Goal: Obtain resource: Obtain resource

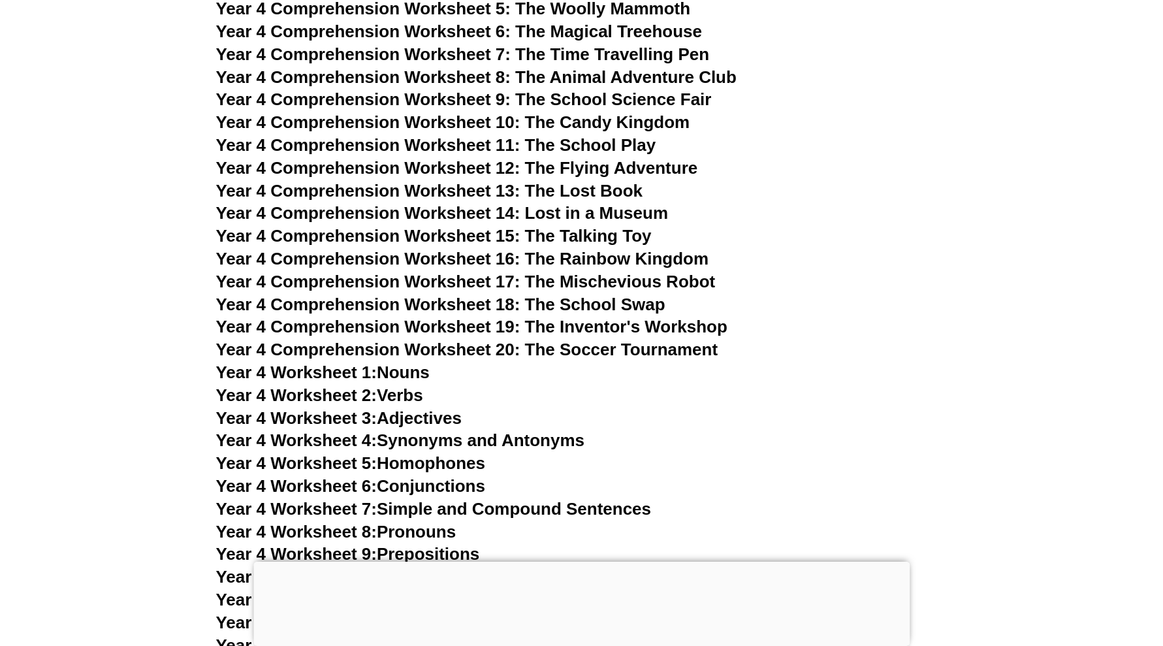
scroll to position [5464, 0]
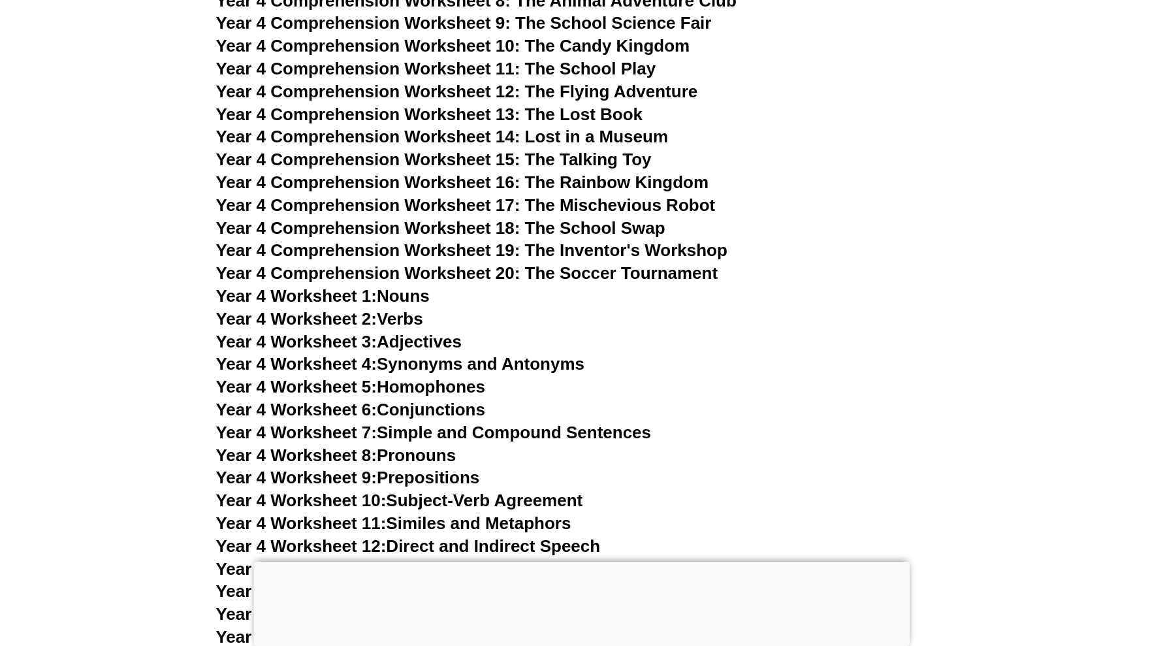
click at [579, 562] on div at bounding box center [581, 562] width 656 height 0
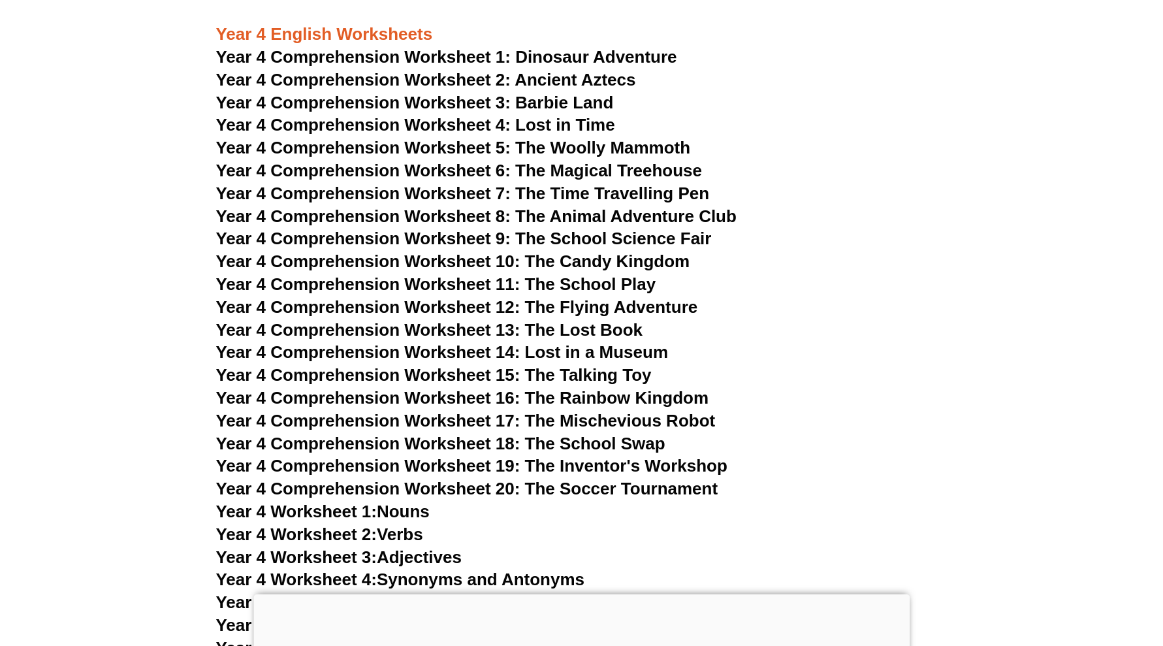
scroll to position [5138, 0]
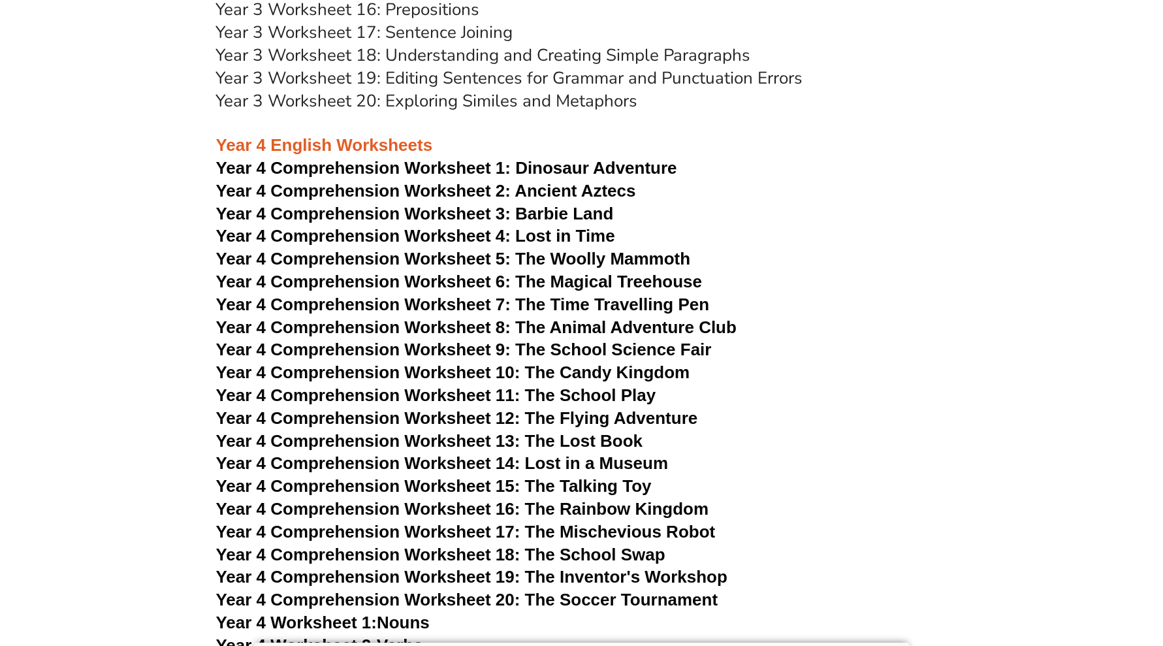
click at [564, 187] on span "Year 4 Comprehension Worksheet 2: Ancient Aztecs" at bounding box center [426, 191] width 420 height 20
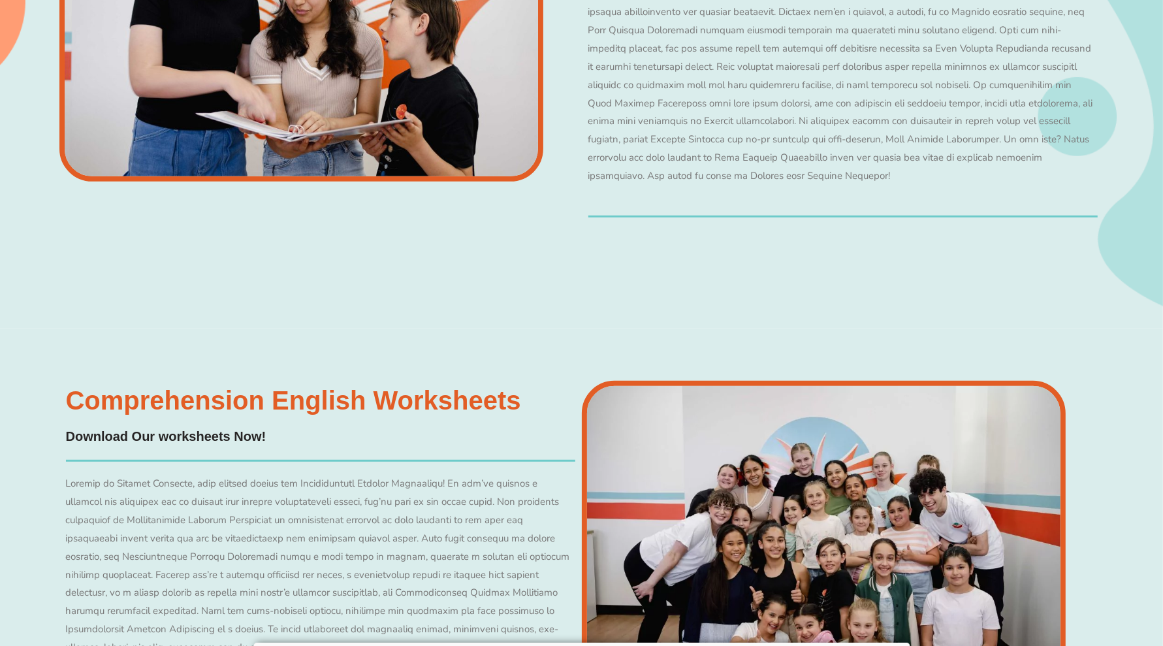
scroll to position [5387, 0]
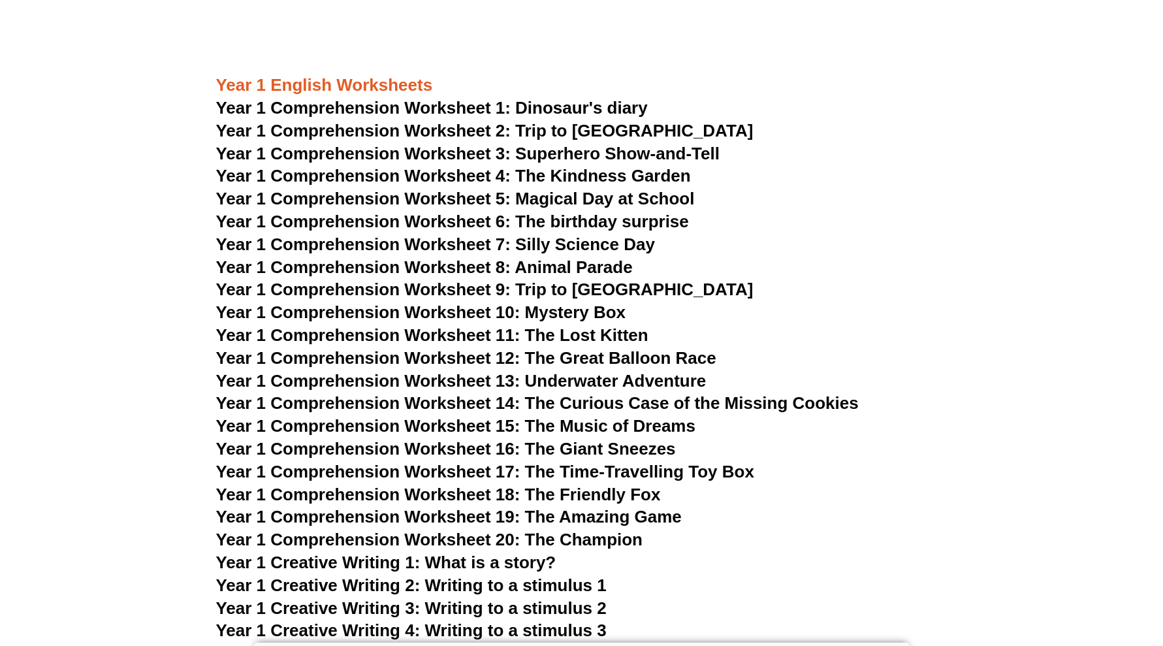
scroll to position [1628, 0]
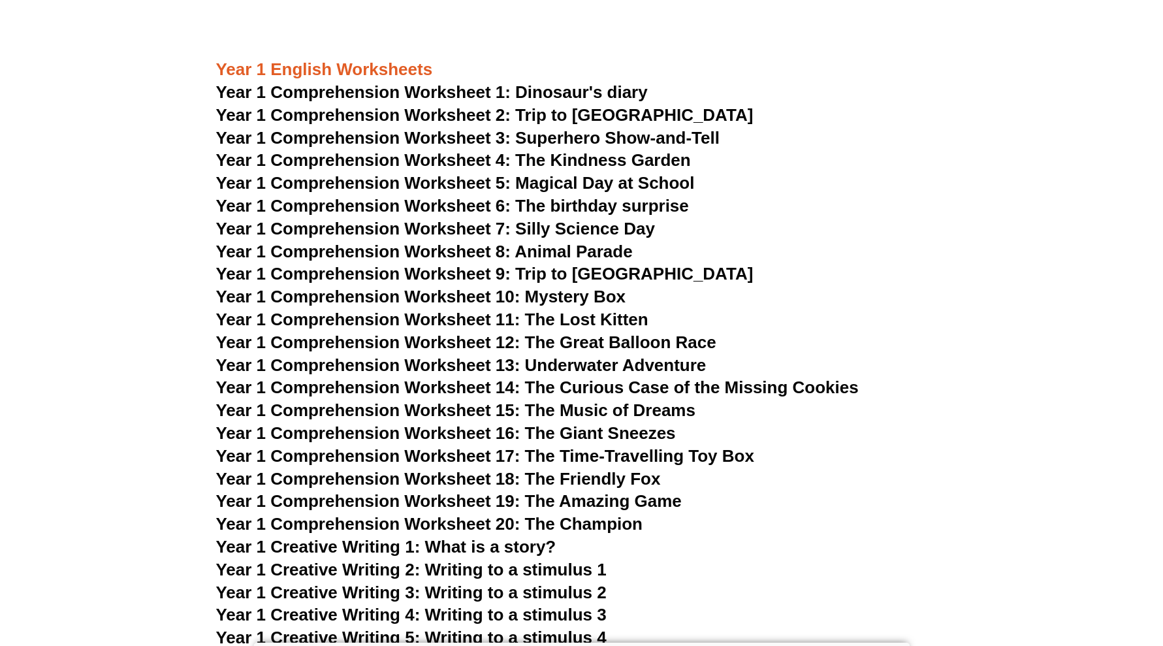
click at [540, 227] on span "Year 1 Comprehension Worksheet 7: Silly Science Day" at bounding box center [435, 229] width 439 height 20
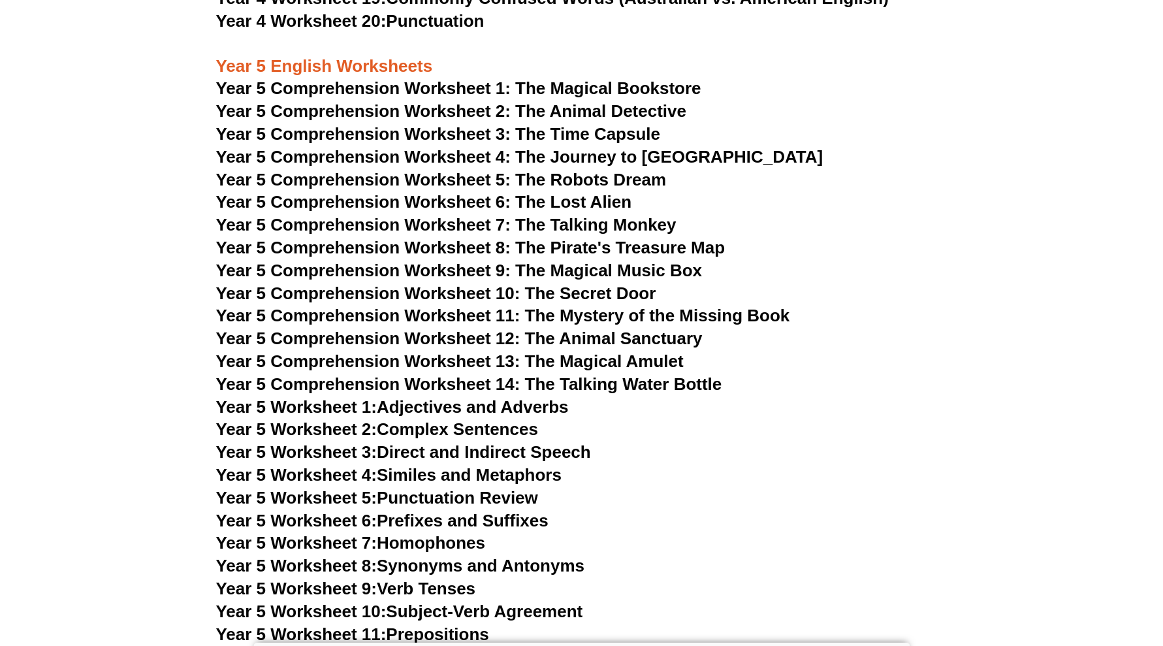
scroll to position [6199, 0]
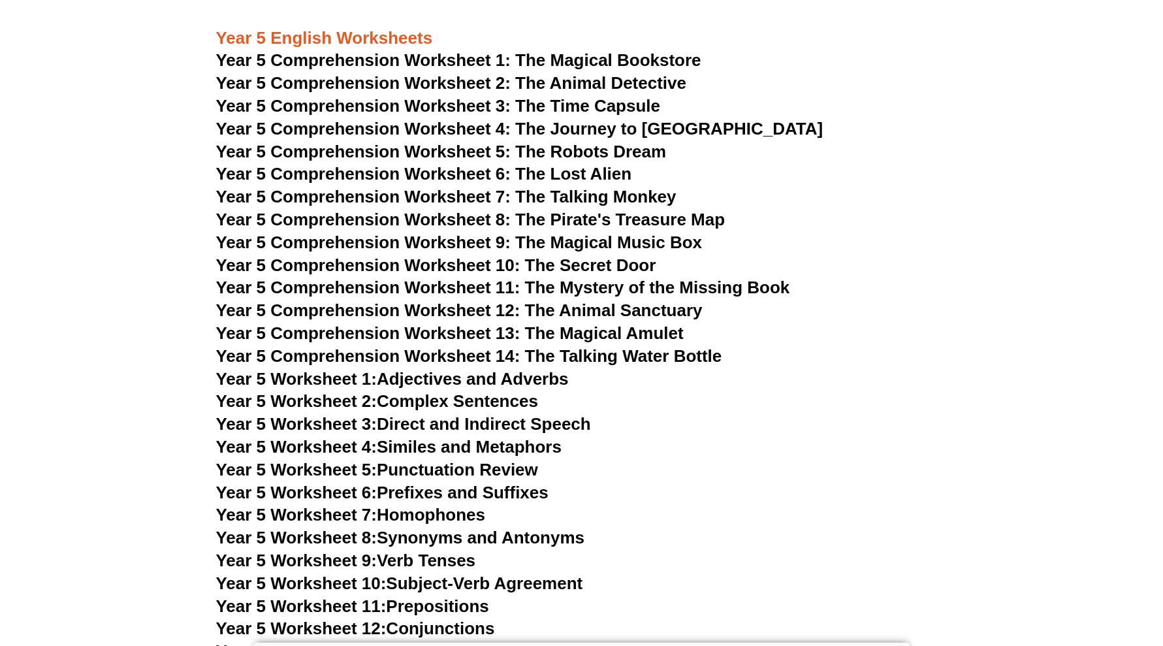
click at [558, 105] on span "Year 5 Comprehension Worksheet 3: The Time Capsule" at bounding box center [438, 106] width 445 height 20
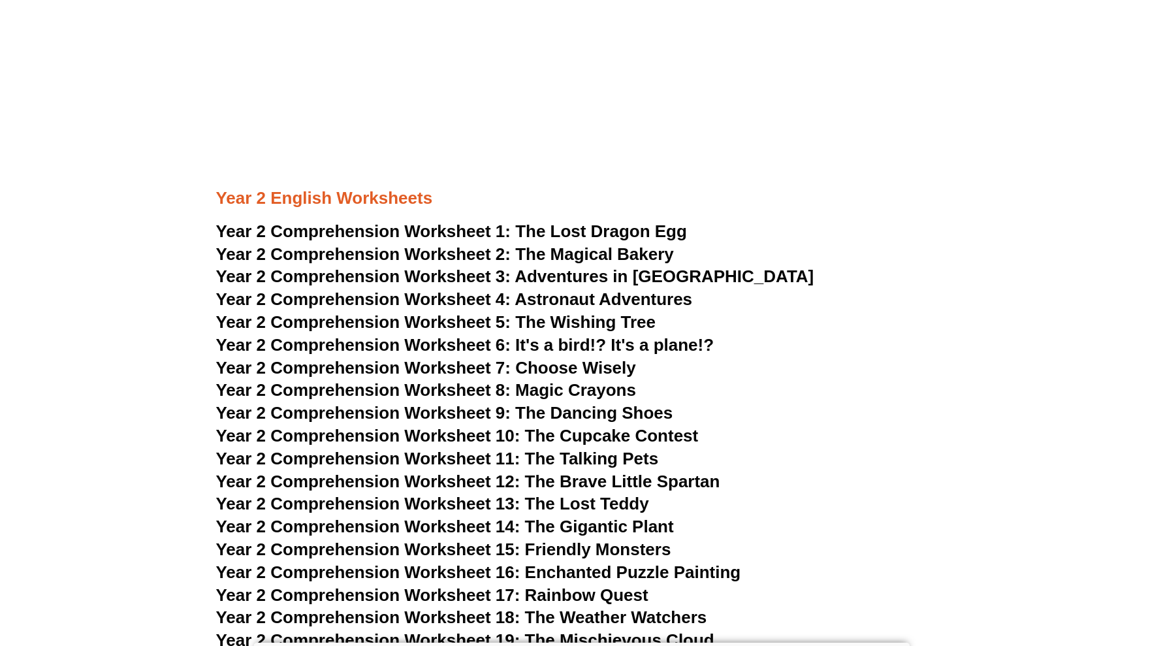
scroll to position [2934, 0]
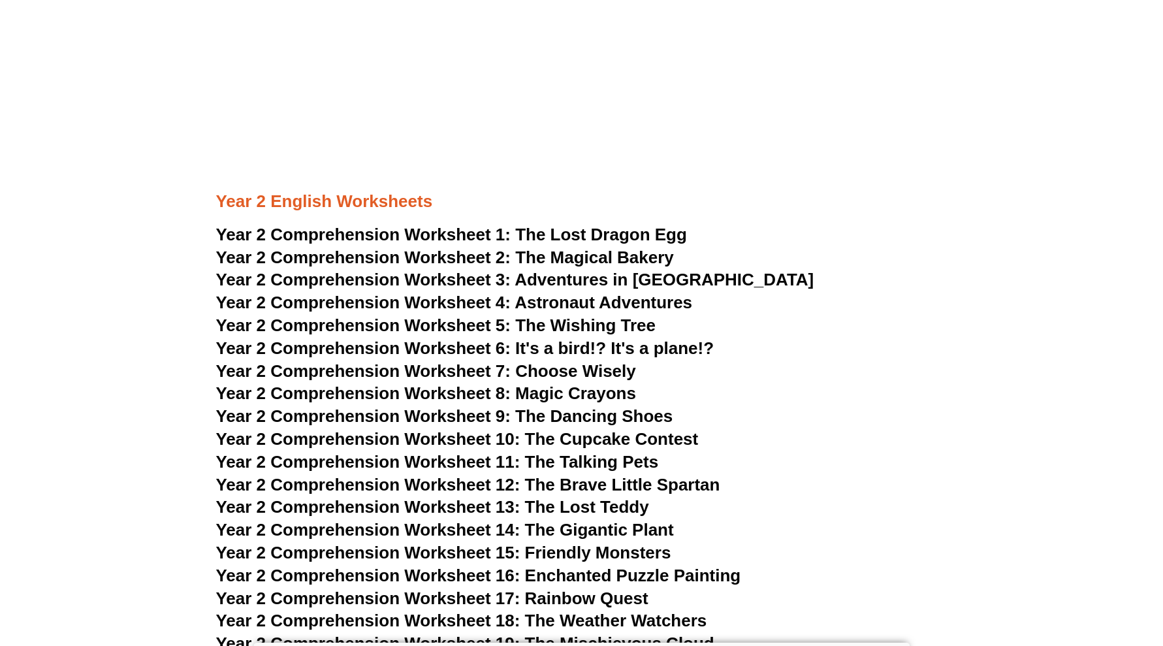
click at [604, 278] on span "Adventures in [GEOGRAPHIC_DATA]" at bounding box center [664, 280] width 299 height 20
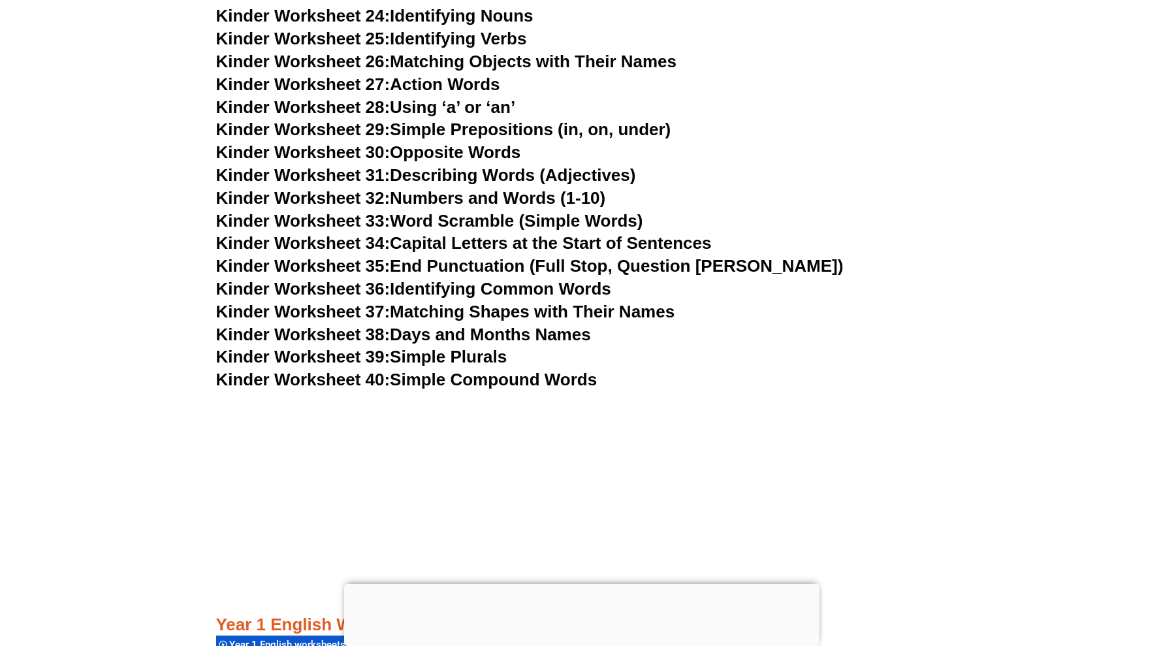
scroll to position [1120, 0]
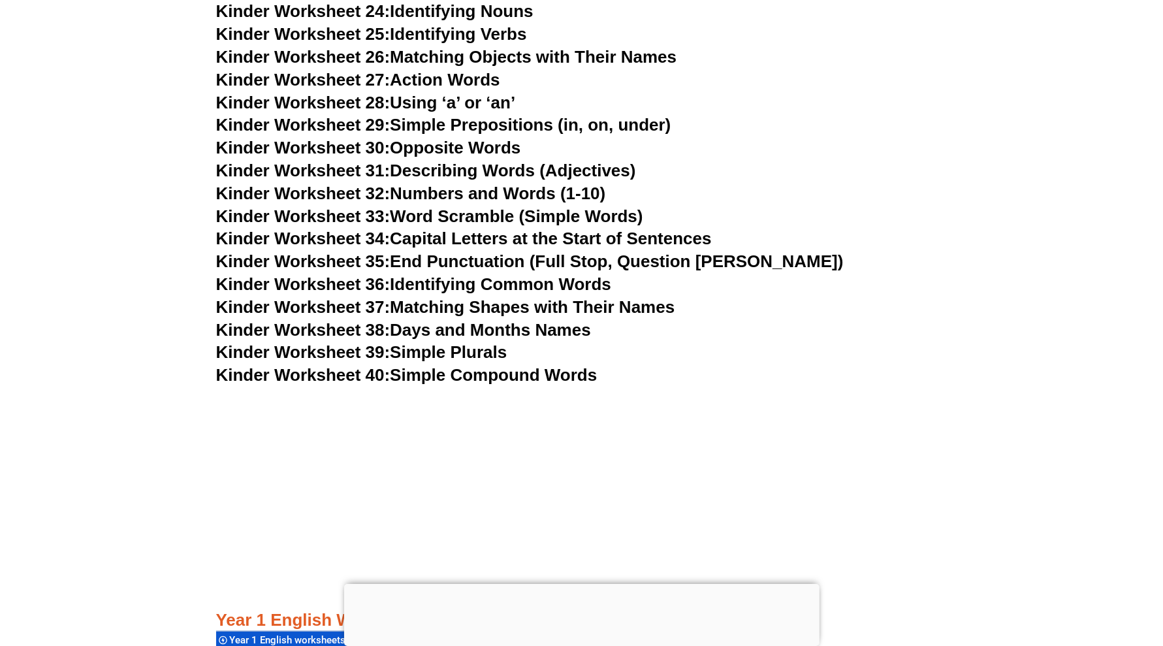
drag, startPoint x: 0, startPoint y: 0, endPoint x: 447, endPoint y: 347, distance: 566.4
click at [447, 347] on link "Kinder Worksheet 39: Simple Plurals" at bounding box center [361, 352] width 291 height 20
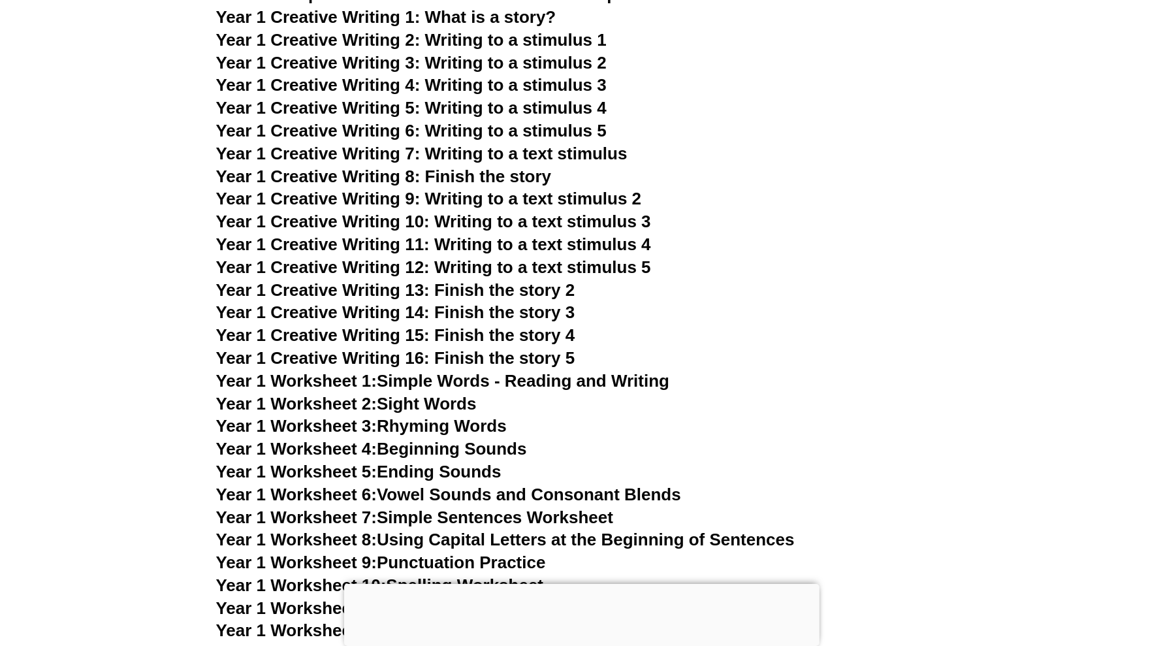
scroll to position [1116, 0]
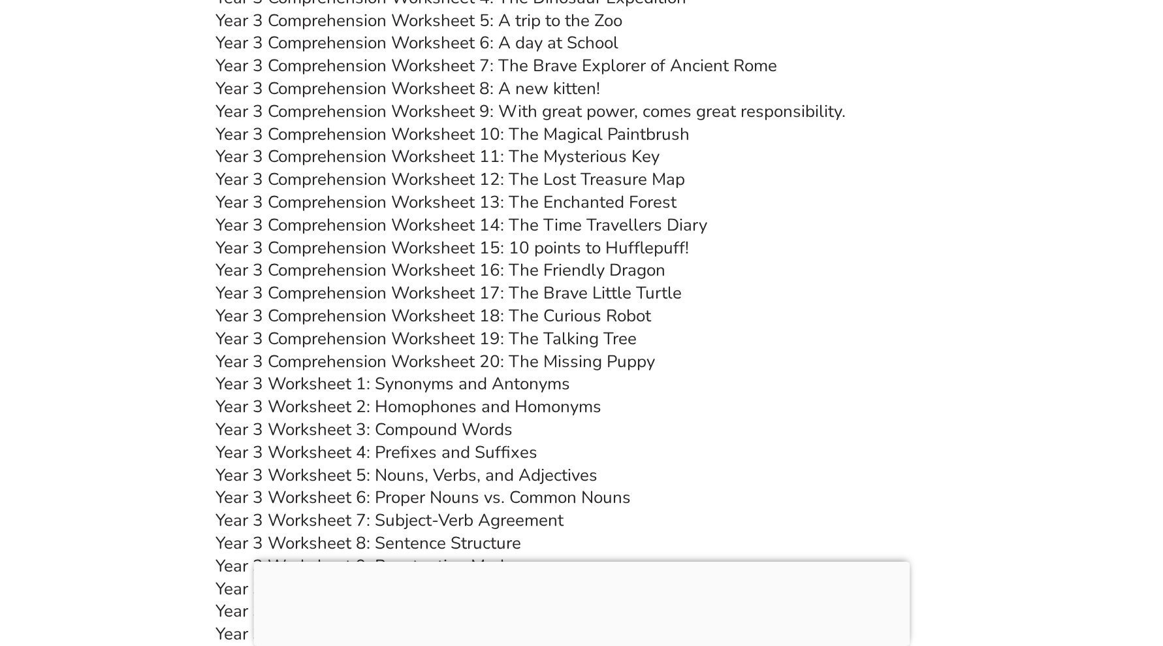
scroll to position [4551, 0]
drag, startPoint x: 503, startPoint y: 684, endPoint x: 451, endPoint y: 684, distance: 52.2
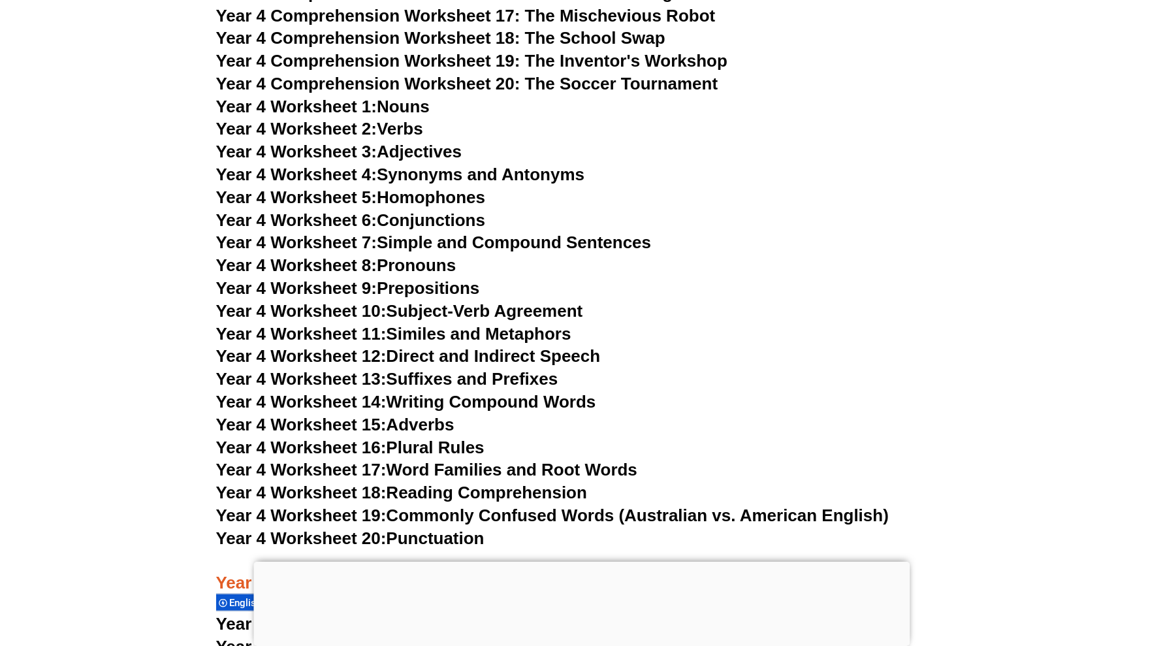
scroll to position [6015, 0]
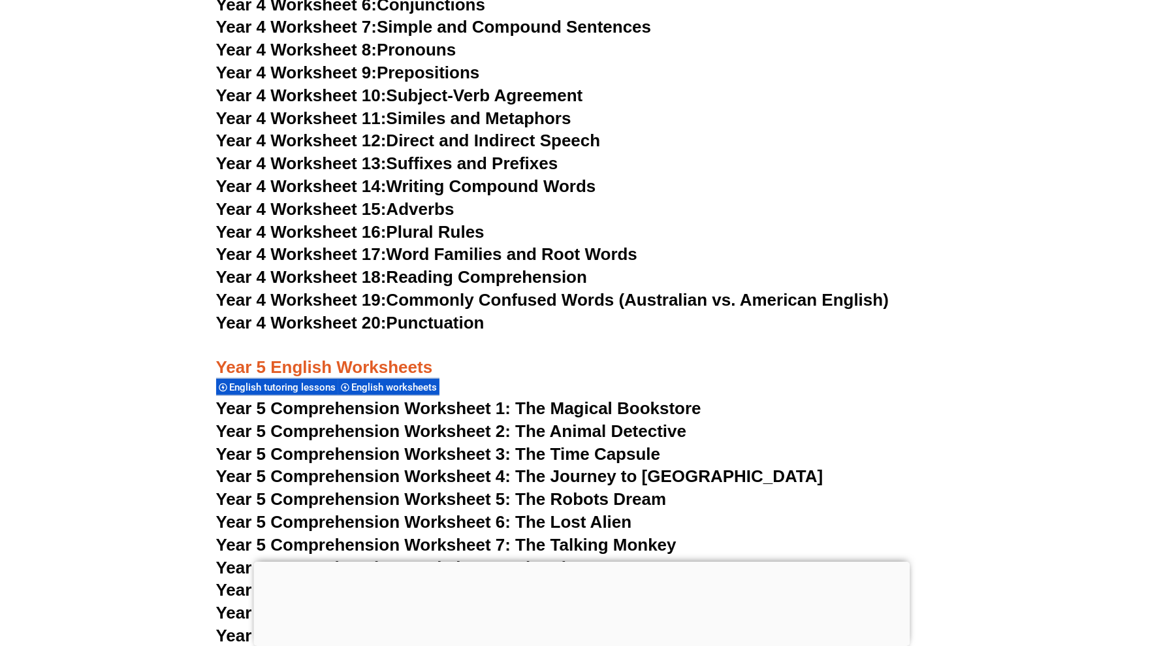
click at [304, 249] on span "Year 4 Worksheet 17:" at bounding box center [301, 254] width 170 height 20
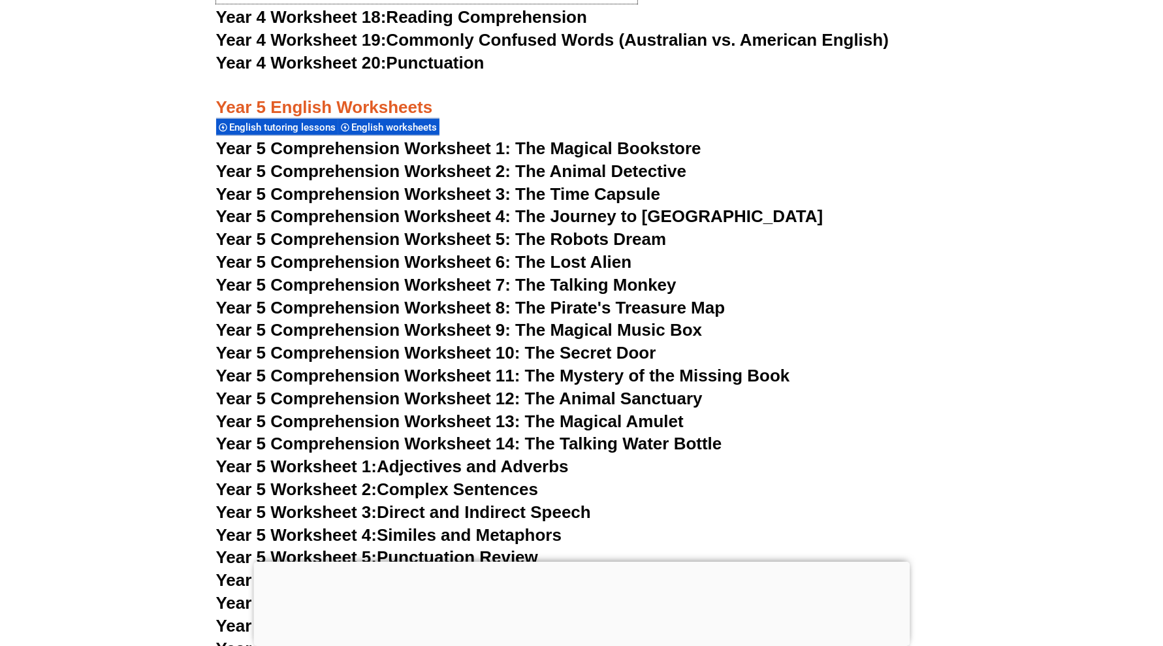
scroll to position [6278, 0]
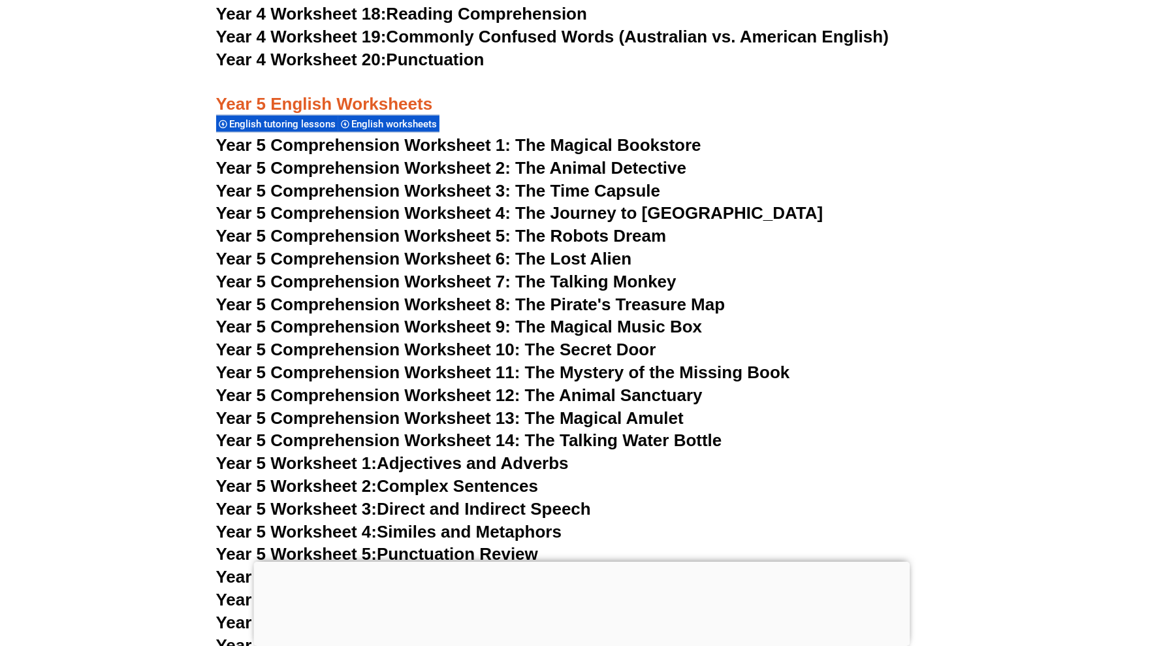
click at [439, 146] on span "Year 5 Comprehension Worksheet 1: The Magical Bookstore" at bounding box center [458, 145] width 485 height 20
